Goal: Task Accomplishment & Management: Manage account settings

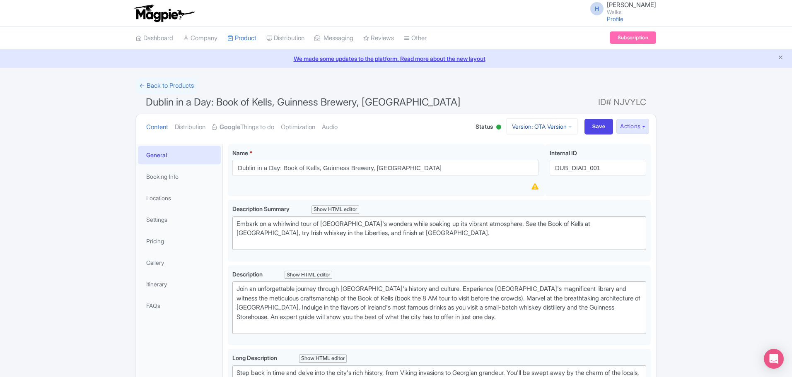
click at [513, 126] on link "Version: OTA Version" at bounding box center [542, 126] width 72 height 16
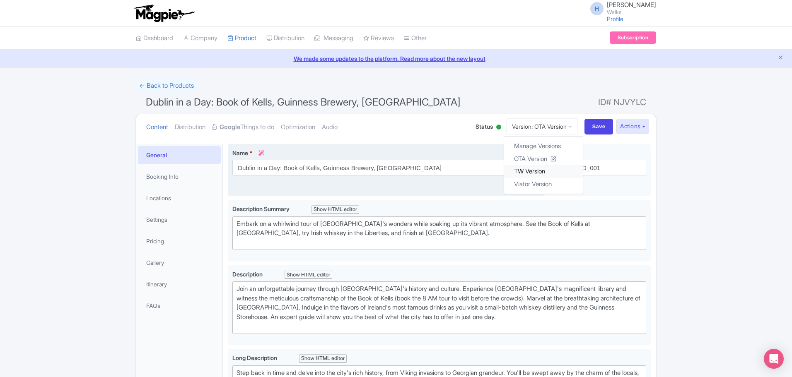
click at [518, 169] on link "TW Version" at bounding box center [543, 171] width 79 height 13
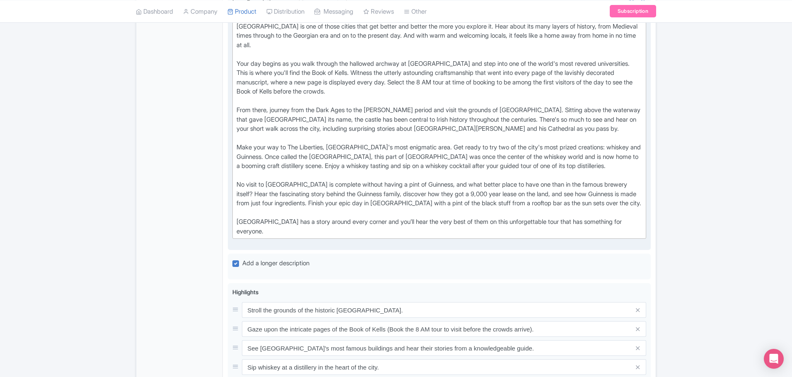
scroll to position [456, 0]
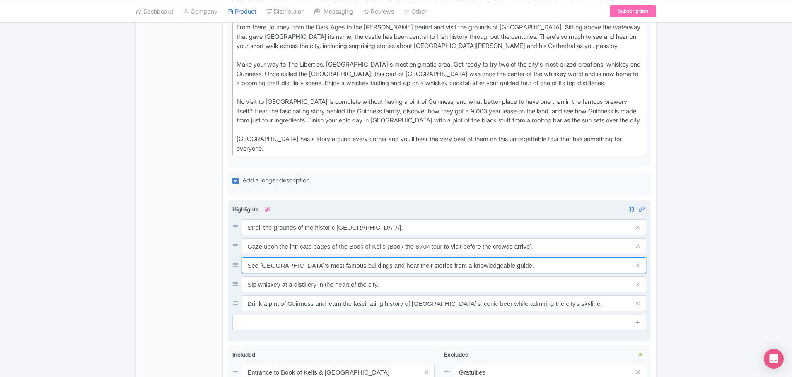
click at [249, 258] on input "See [GEOGRAPHIC_DATA]'s most famous buildings and hear their stories from a kno…" at bounding box center [444, 266] width 404 height 16
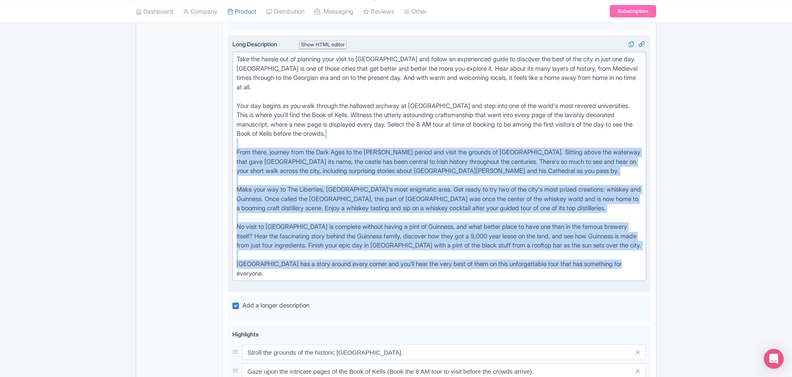
scroll to position [290, 0]
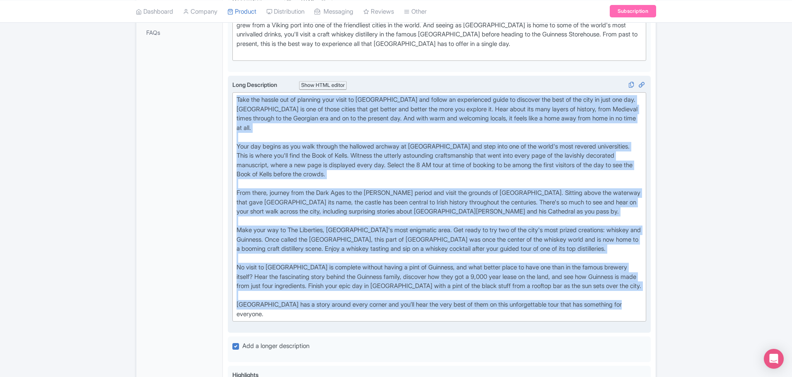
drag, startPoint x: 641, startPoint y: 221, endPoint x: 228, endPoint y: 100, distance: 430.5
click at [228, 100] on div "Long Description i Show HTML editor Bold Italic Strikethrough Link Heading Quot…" at bounding box center [439, 205] width 423 height 258
type trix-editor "<div>Take the hassle out of planning your visit to Dublin and follow an experie…"
copy div "Take the hassle out of planning your visit to Dublin and follow an experienced …"
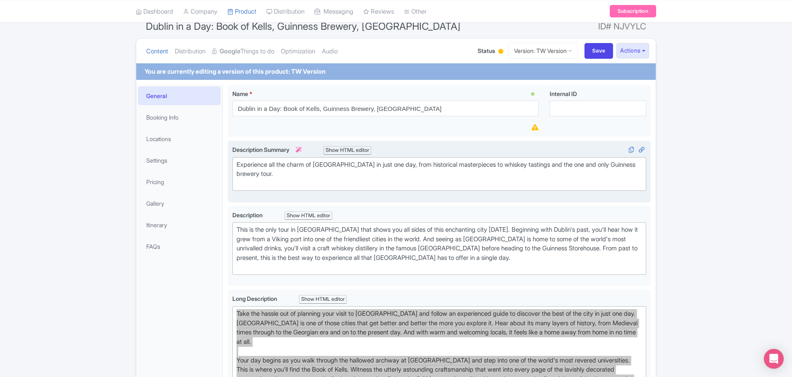
scroll to position [0, 0]
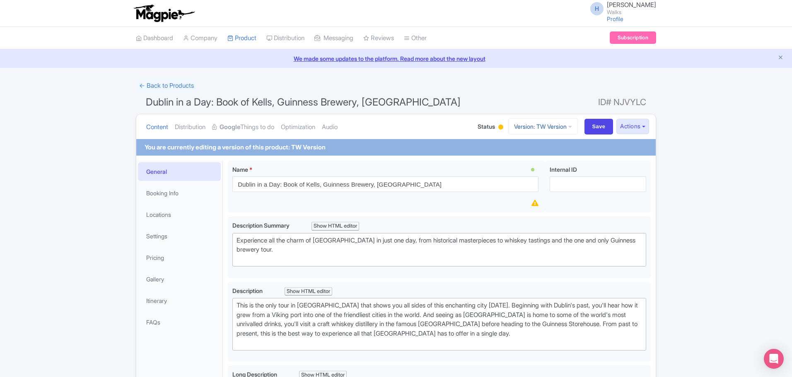
click at [526, 123] on link "Version: TW Version" at bounding box center [543, 126] width 70 height 16
click at [528, 154] on link "OTA Version" at bounding box center [543, 158] width 79 height 13
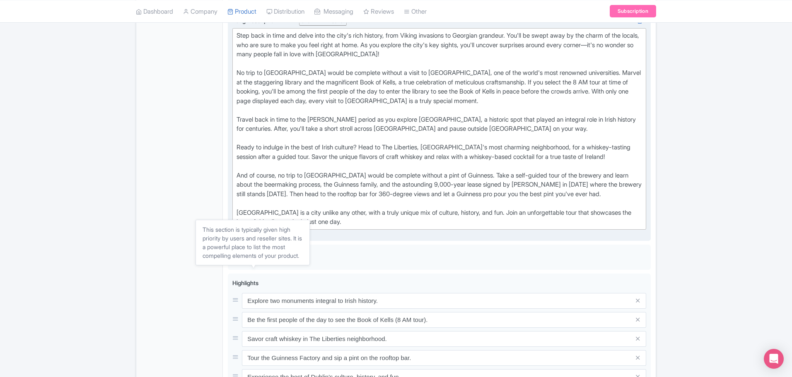
scroll to position [290, 0]
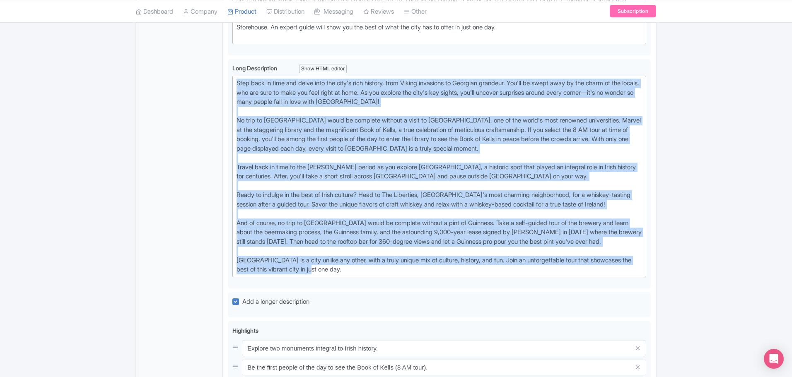
drag, startPoint x: 334, startPoint y: 269, endPoint x: 220, endPoint y: 67, distance: 232.1
click at [220, 67] on div "General Booking Info Locations Settings Pricing Gallery Itinerary FAQs Dublin i…" at bounding box center [396, 269] width 520 height 841
type trix-editor "<div>Step back in time and delve into the city's rich history, from Viking inva…"
copy div "Step back in time and delve into the city's rich history, from Viking invasions…"
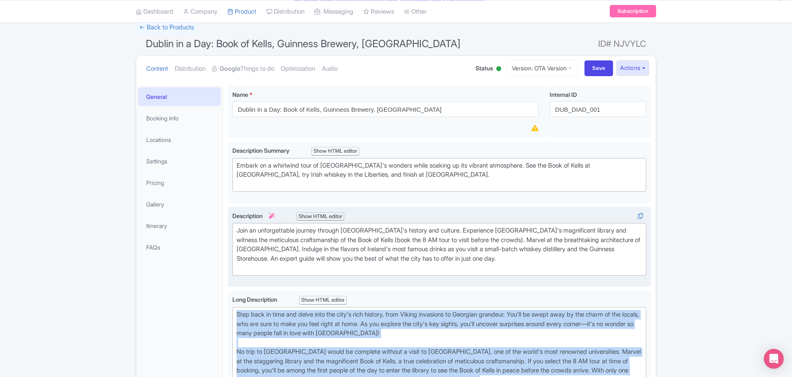
scroll to position [0, 0]
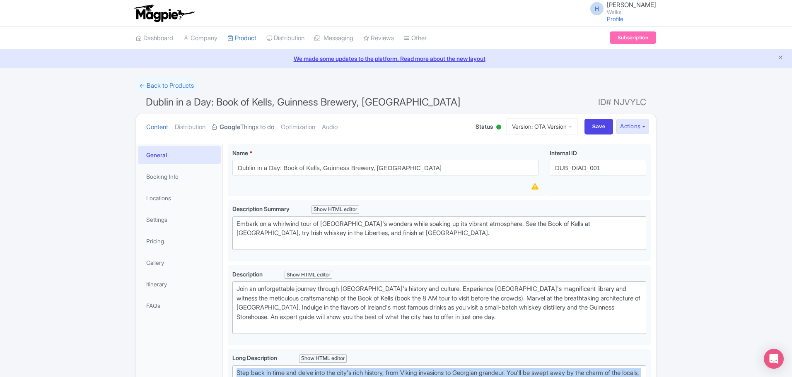
click at [252, 128] on link "Google Things to do" at bounding box center [243, 127] width 62 height 26
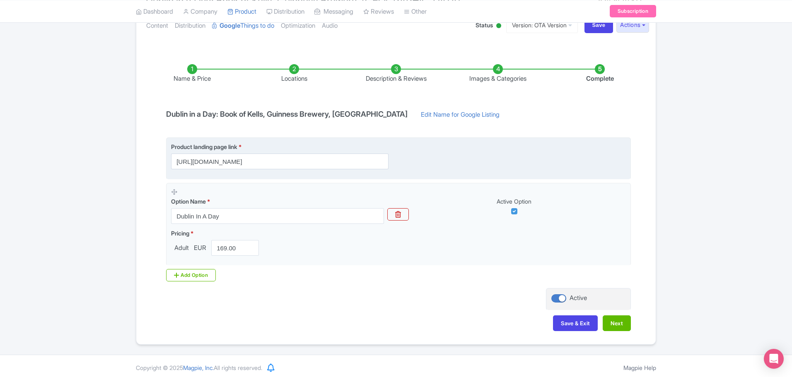
scroll to position [105, 0]
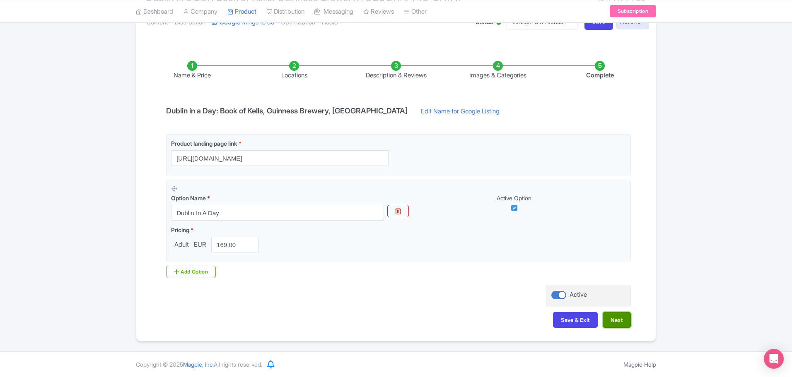
click at [623, 323] on button "Next" at bounding box center [617, 320] width 28 height 16
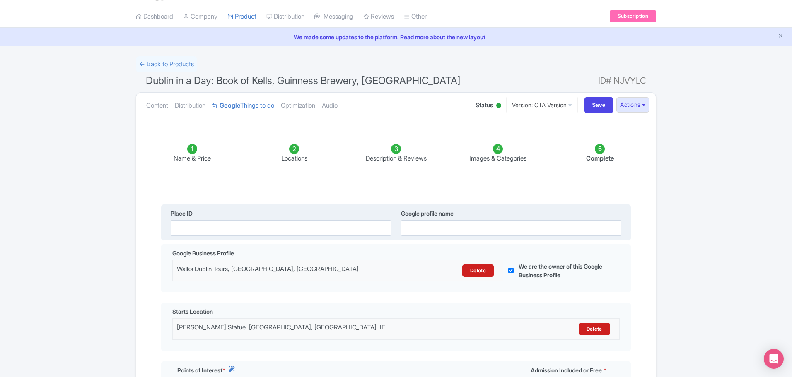
scroll to position [0, 0]
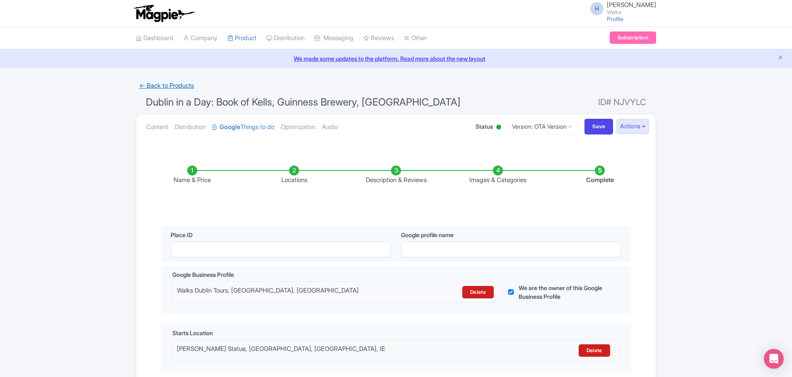
click at [147, 83] on link "← Back to Products" at bounding box center [166, 86] width 61 height 16
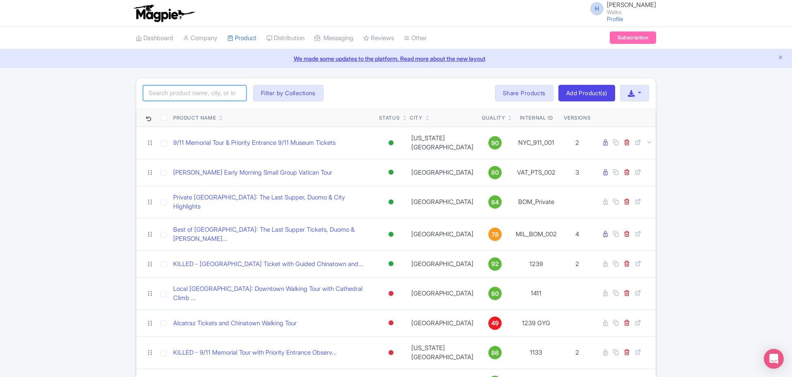
click at [171, 96] on input "search" at bounding box center [195, 93] width 104 height 16
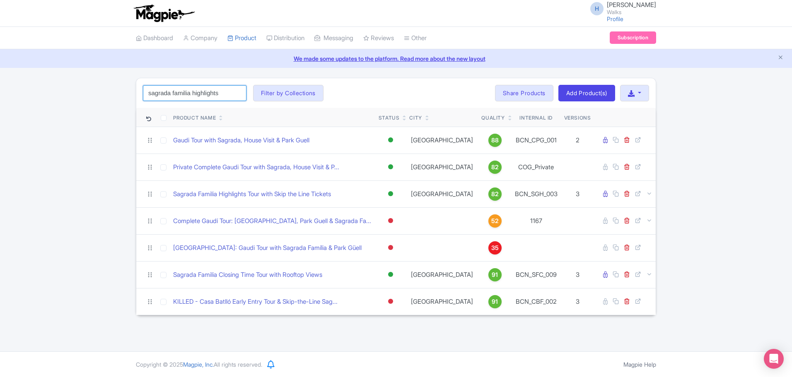
type input "sagrada familia highlights"
click button "Search" at bounding box center [0, 0] width 0 height 0
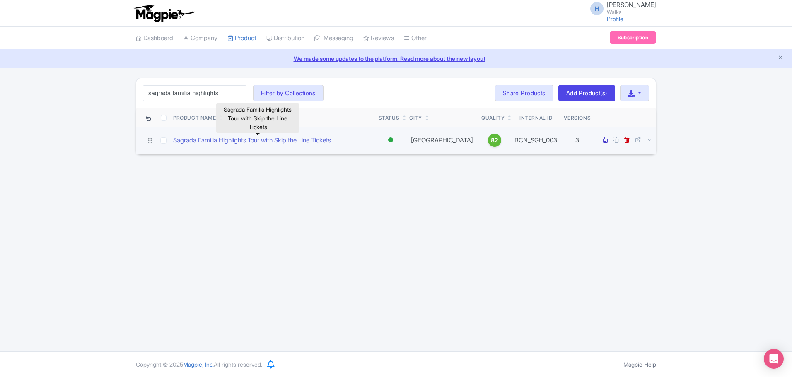
click at [277, 139] on link "Sagrada Familia Highlights Tour with Skip the Line Tickets" at bounding box center [252, 141] width 158 height 10
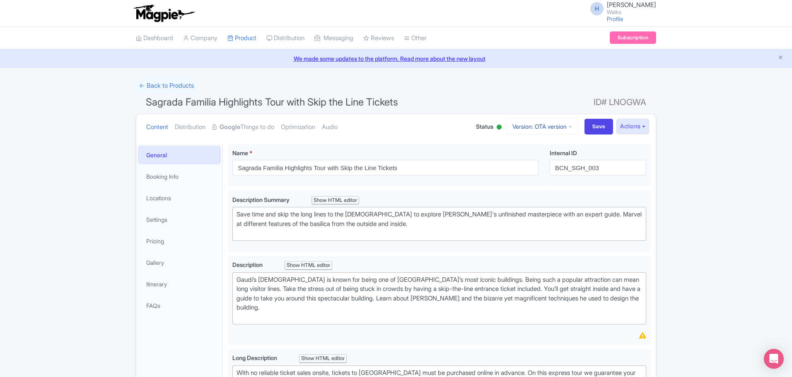
click at [522, 126] on link "Version: OTA version" at bounding box center [542, 126] width 71 height 16
click at [520, 186] on link "TW version" at bounding box center [535, 184] width 85 height 13
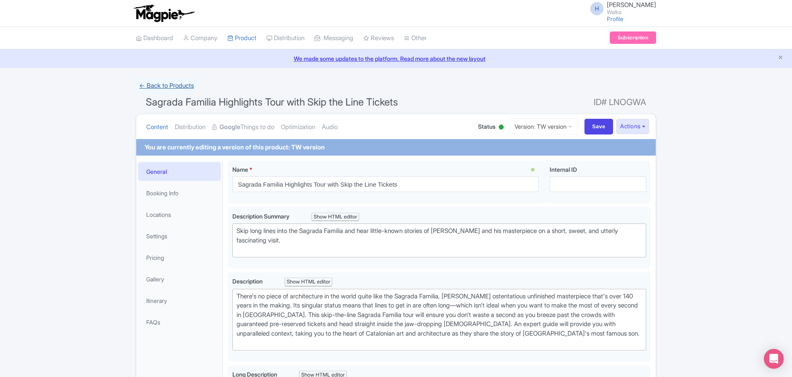
click at [161, 89] on link "← Back to Products" at bounding box center [166, 86] width 61 height 16
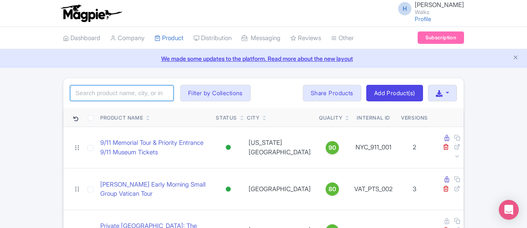
click at [70, 94] on input "search" at bounding box center [122, 93] width 104 height 16
type input "best of [GEOGRAPHIC_DATA]"
click button "Search" at bounding box center [0, 0] width 0 height 0
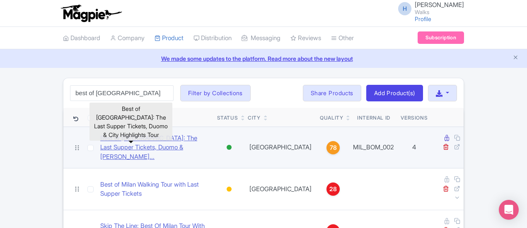
click at [126, 142] on link "Best of [GEOGRAPHIC_DATA]: The Last Supper Tickets, Duomo & [PERSON_NAME]..." at bounding box center [155, 148] width 110 height 28
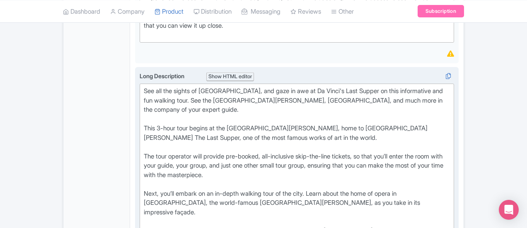
scroll to position [331, 0]
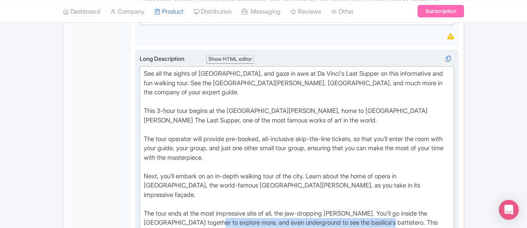
drag, startPoint x: 476, startPoint y: 152, endPoint x: 256, endPoint y: 163, distance: 219.8
click at [256, 163] on div "See all the sights of Milan, and gaze in awe at Da Vinci's Last Supper on this …" at bounding box center [297, 176] width 306 height 215
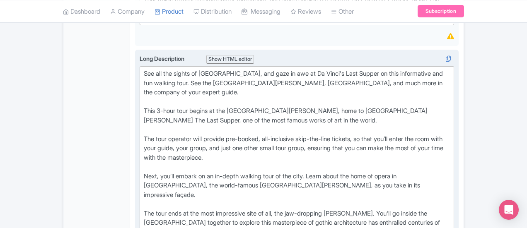
click at [206, 161] on div "See all the sights of Milan, and gaze in awe at Da Vinci's Last Supper on this …" at bounding box center [297, 176] width 306 height 215
type trix-editor "<div>See all the sights of Milan, and gaze in awe at Da Vinci's Last Supper on …"
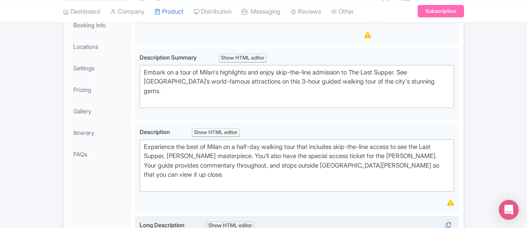
scroll to position [0, 0]
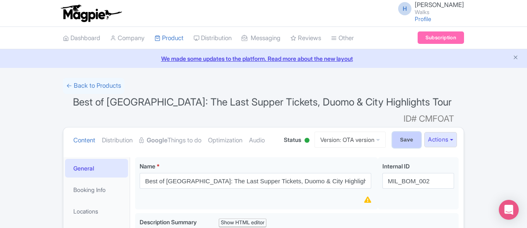
click at [421, 132] on input "Save" at bounding box center [406, 140] width 29 height 16
type input "Saving..."
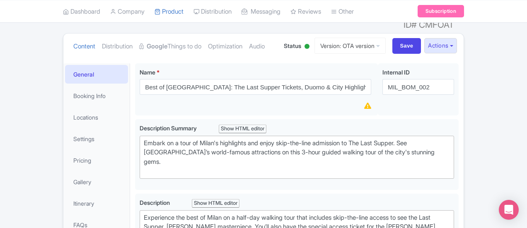
scroll to position [19, 0]
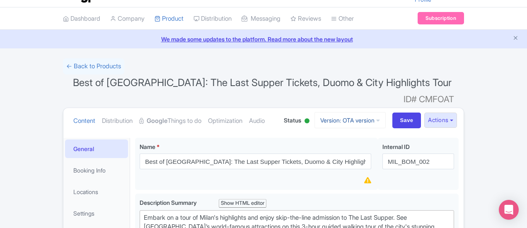
click at [386, 112] on link "Version: OTA version" at bounding box center [349, 120] width 71 height 16
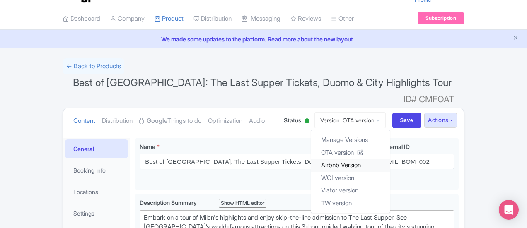
click at [387, 159] on link "Airbnb Version" at bounding box center [350, 165] width 79 height 13
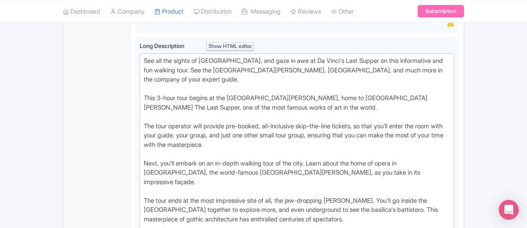
scroll to position [373, 0]
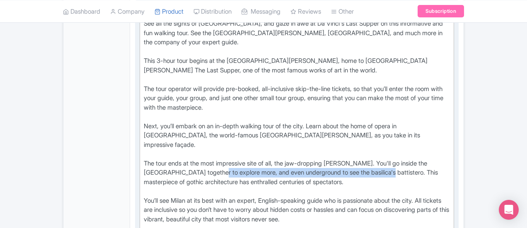
drag, startPoint x: 479, startPoint y: 125, endPoint x: 253, endPoint y: 133, distance: 225.5
click at [253, 133] on div "See all the sights of Milan, and gaze in awe at Da Vinci's Last Supper on this …" at bounding box center [297, 126] width 306 height 215
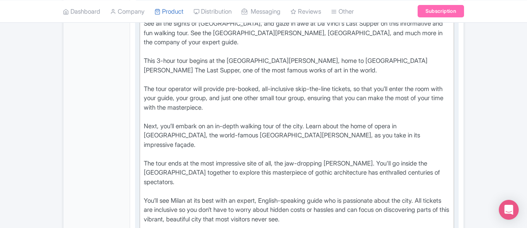
click at [207, 136] on div "See all the sights of Milan, and gaze in awe at Da Vinci's Last Supper on this …" at bounding box center [297, 126] width 306 height 215
type trix-editor "<div>See all the sights of Milan, and gaze in awe at Da Vinci's Last Supper on …"
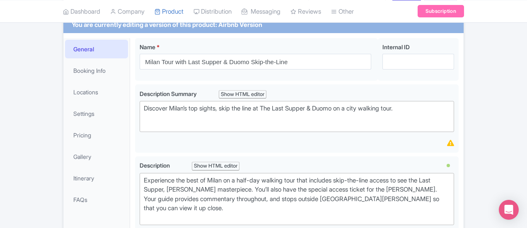
scroll to position [0, 0]
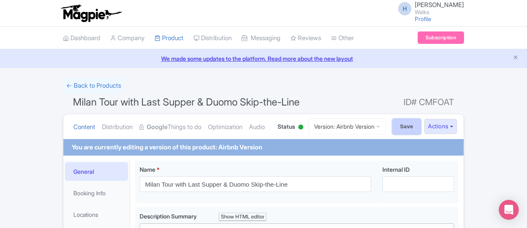
click at [421, 126] on input "Save" at bounding box center [406, 127] width 29 height 16
type input "Saving..."
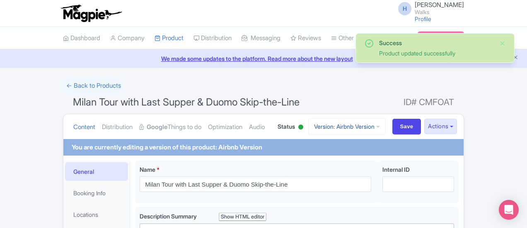
click at [386, 126] on link "Version: Airbnb Version" at bounding box center [346, 126] width 77 height 16
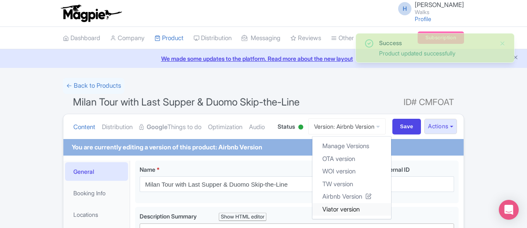
click at [391, 212] on link "Viator version" at bounding box center [351, 209] width 79 height 13
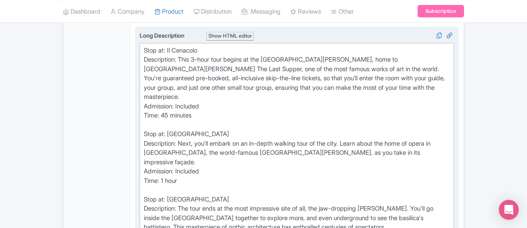
scroll to position [414, 0]
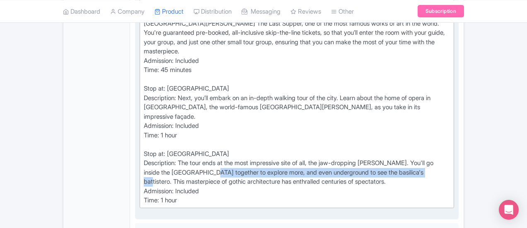
drag, startPoint x: 482, startPoint y: 110, endPoint x: 320, endPoint y: 120, distance: 162.3
click at [320, 120] on div "Stop at: Il Cenacolo Description: This 3-hour tour begins at the Church of Sant…" at bounding box center [297, 102] width 306 height 205
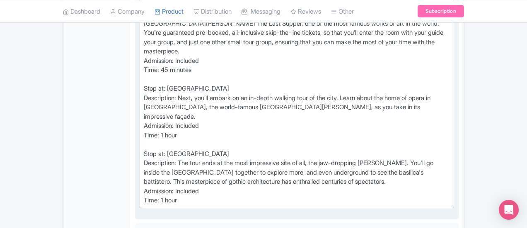
click at [314, 126] on div "Stop at: Il Cenacolo Description: This 3-hour tour begins at the Church of Sant…" at bounding box center [297, 102] width 306 height 205
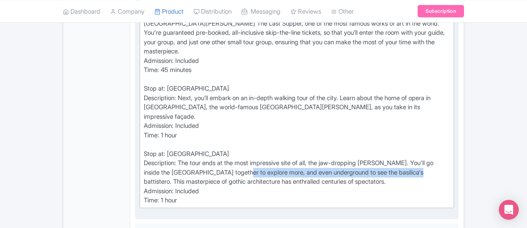
drag, startPoint x: 128, startPoint y: 120, endPoint x: 308, endPoint y: 117, distance: 180.6
click at [308, 117] on div "Stop at: Il Cenacolo Description: This 3-hour tour begins at the Church of Sant…" at bounding box center [297, 102] width 306 height 205
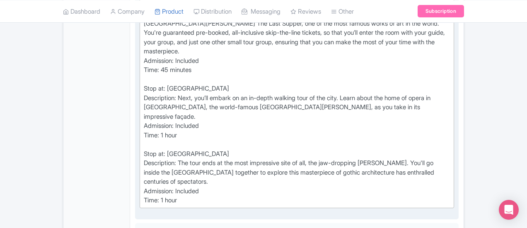
click at [243, 121] on div "Stop at: Il Cenacolo Description: This 3-hour tour begins at the Church of Sant…" at bounding box center [297, 102] width 306 height 205
type trix-editor "<div>Stop at: Il Cenacolo<br>Description: This 3-hour tour begins at the Church…"
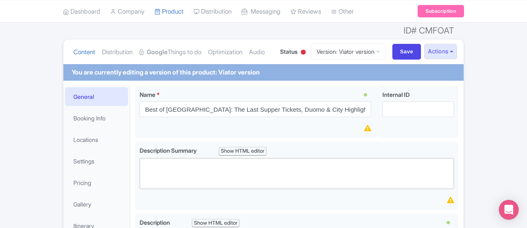
scroll to position [0, 0]
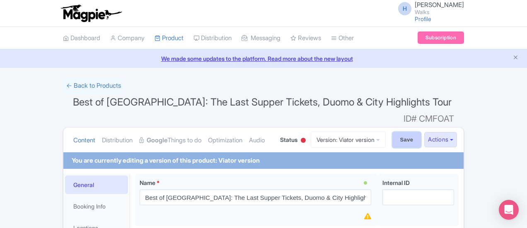
click at [421, 132] on input "Save" at bounding box center [406, 140] width 29 height 16
type input "Saving..."
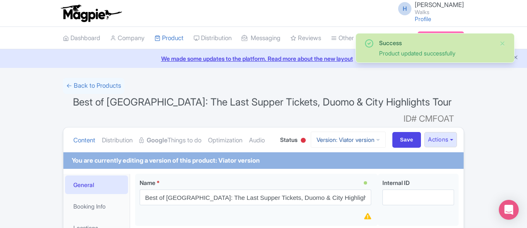
click at [386, 132] on link "Version: Viator version" at bounding box center [348, 140] width 75 height 16
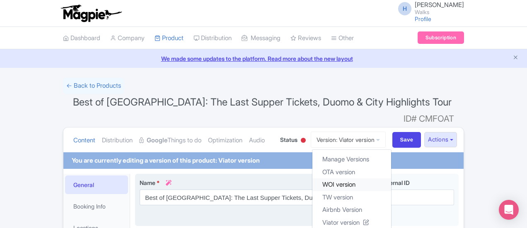
click at [391, 179] on link "WOI version" at bounding box center [351, 185] width 79 height 13
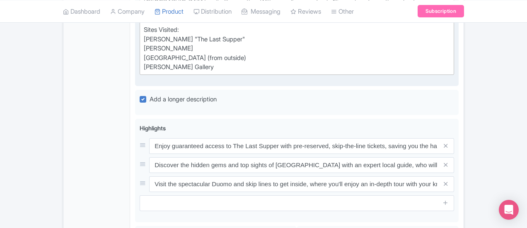
scroll to position [704, 0]
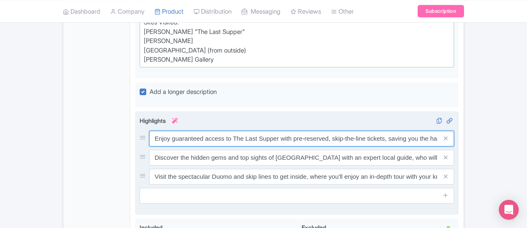
drag, startPoint x: 349, startPoint y: 85, endPoint x: 488, endPoint y: 91, distance: 138.9
click at [454, 131] on input "Enjoy guaranteed access to The Last Supper with pre-reserved, skip-the-line tic…" at bounding box center [301, 139] width 305 height 16
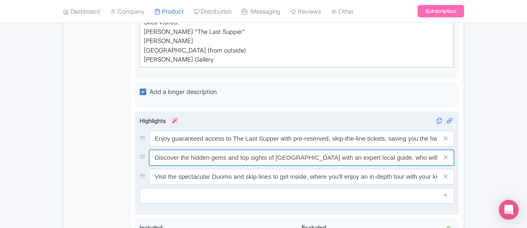
click at [341, 150] on input "Discover the hidden gems and top sights of Milan with an expert local guide, wh…" at bounding box center [301, 158] width 305 height 16
drag, startPoint x: 331, startPoint y: 105, endPoint x: 492, endPoint y: 113, distance: 161.4
click at [454, 131] on div "Enjoy guaranteed access to The Last Supper with pre-reserved, skip-the-line tic…" at bounding box center [297, 158] width 314 height 54
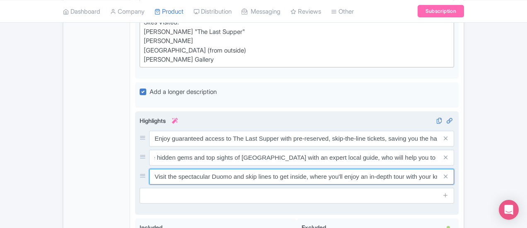
scroll to position [0, 0]
click at [335, 169] on input "Visit the spectacular Duomo and skip lines to get inside, where you'll enjoy an…" at bounding box center [301, 177] width 305 height 16
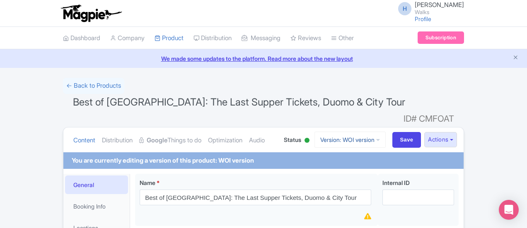
click at [386, 132] on link "Version: WOI version" at bounding box center [349, 140] width 71 height 16
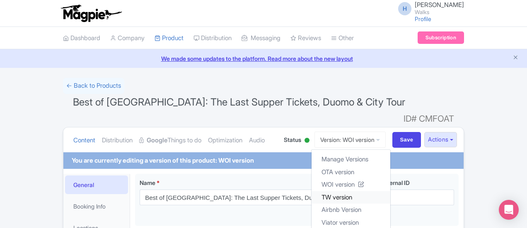
click at [388, 191] on link "TW version" at bounding box center [351, 197] width 79 height 13
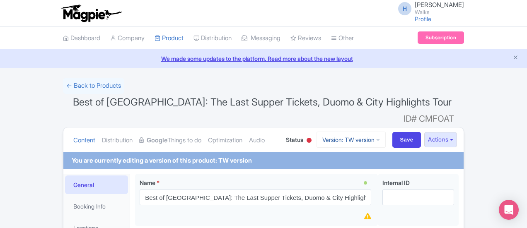
click at [386, 132] on link "Version: TW version" at bounding box center [351, 140] width 69 height 16
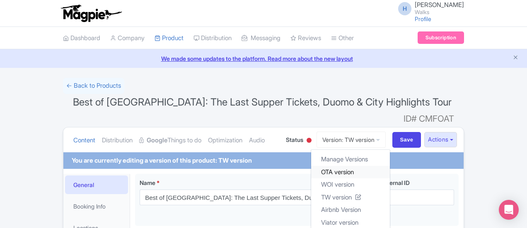
click at [389, 166] on link "OTA version" at bounding box center [350, 172] width 79 height 13
